Goal: Browse casually

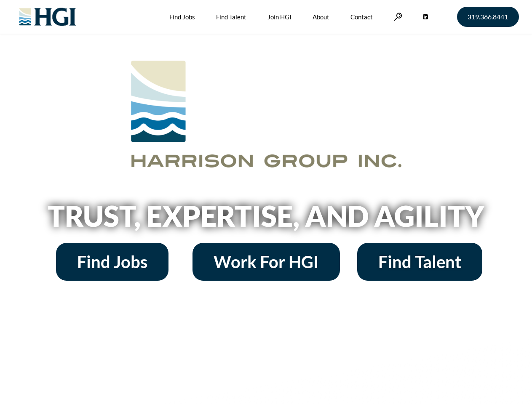
click at [266, 202] on h2 "Trust, Expertise, and Agility" at bounding box center [266, 216] width 480 height 29
click at [397, 16] on link at bounding box center [398, 17] width 8 height 8
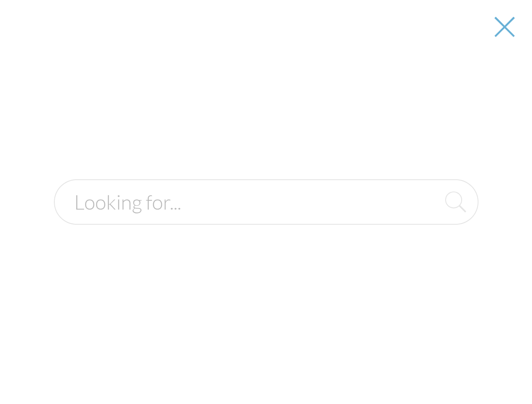
click at [266, 219] on h2 "Trust, Expertise, and Agility" at bounding box center [266, 216] width 480 height 29
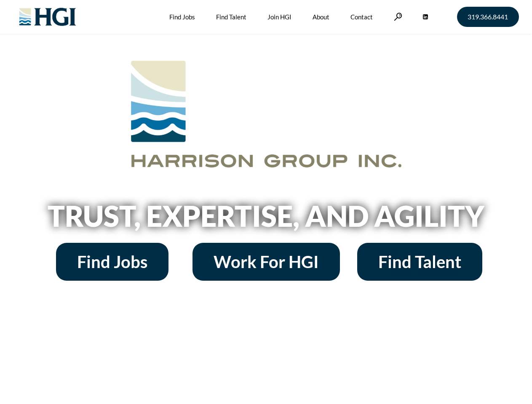
click at [266, 202] on h2 "Trust, Expertise, and Agility" at bounding box center [266, 216] width 480 height 29
click at [397, 16] on link at bounding box center [398, 17] width 8 height 8
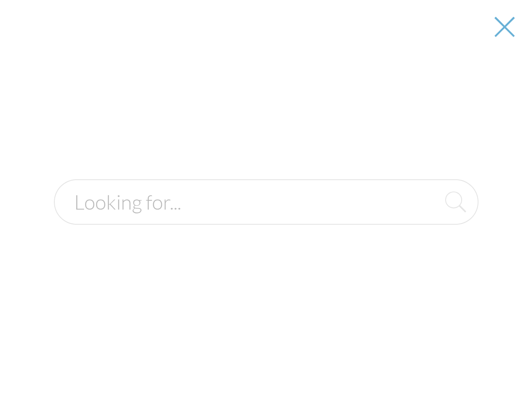
click at [266, 219] on h2 "Trust, Expertise, and Agility" at bounding box center [266, 216] width 480 height 29
